Goal: Complete application form

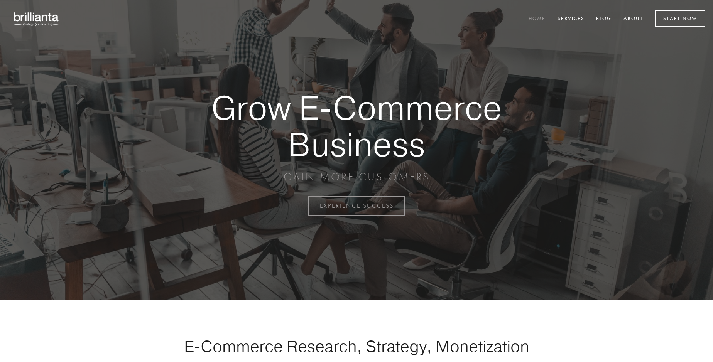
scroll to position [2024, 0]
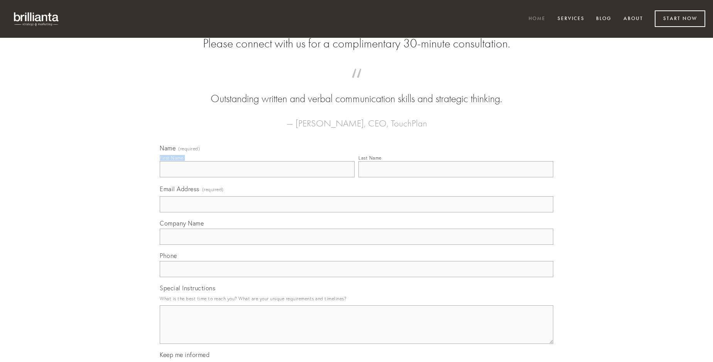
type input "[PERSON_NAME]"
click at [456, 178] on input "Last Name" at bounding box center [456, 169] width 195 height 16
type input "[PERSON_NAME]"
click at [357, 213] on input "Email Address (required)" at bounding box center [357, 204] width 394 height 16
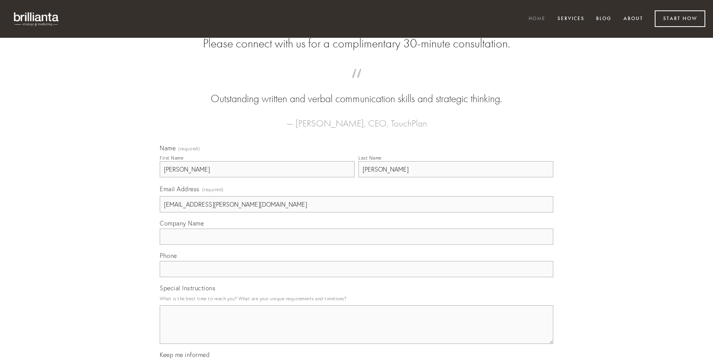
type input "[EMAIL_ADDRESS][PERSON_NAME][DOMAIN_NAME]"
click at [357, 245] on input "Company Name" at bounding box center [357, 237] width 394 height 16
type input "quae"
click at [357, 278] on input "text" at bounding box center [357, 269] width 394 height 16
click at [357, 332] on textarea "Special Instructions" at bounding box center [357, 325] width 394 height 39
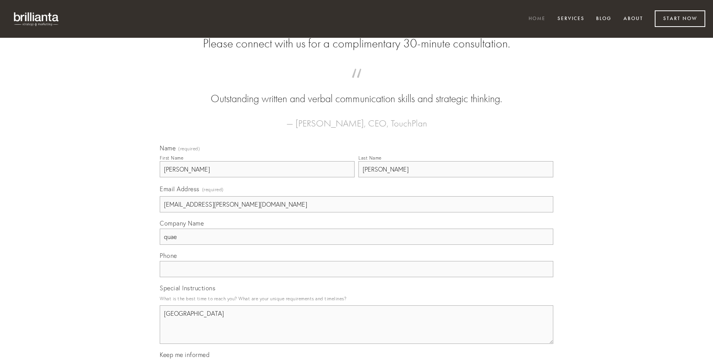
type textarea "[GEOGRAPHIC_DATA]"
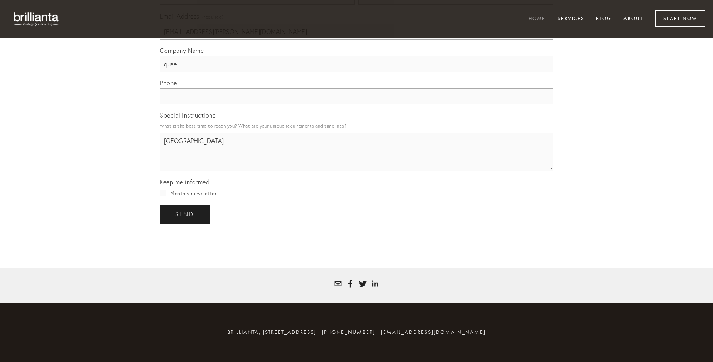
click at [185, 214] on span "send" at bounding box center [184, 214] width 19 height 7
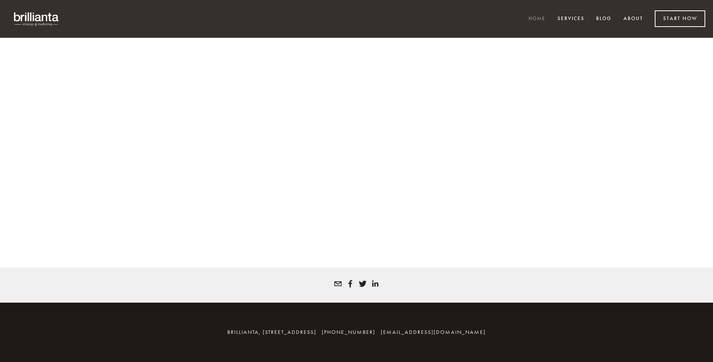
scroll to position [2013, 0]
